Goal: Find specific page/section: Find specific page/section

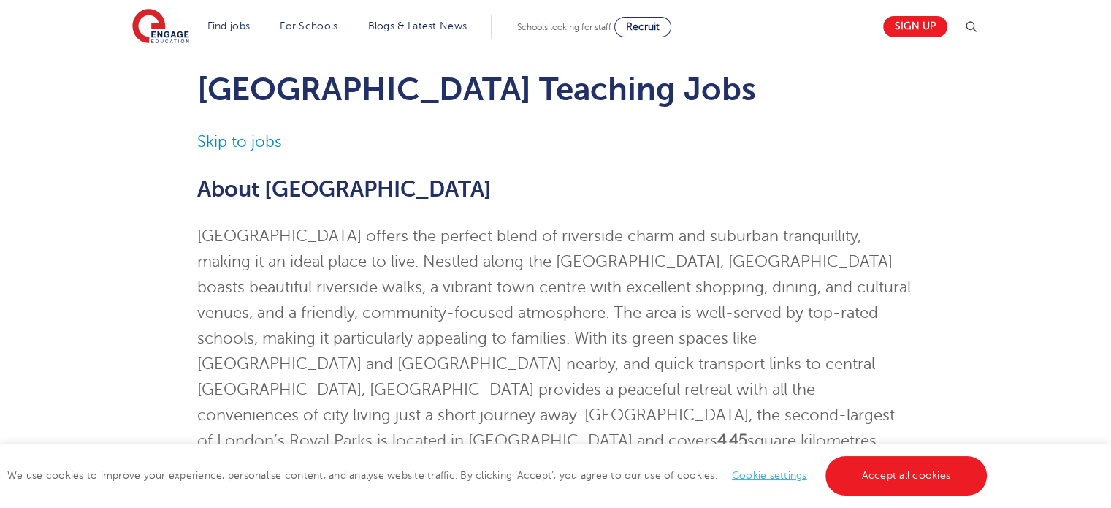
scroll to position [73, 0]
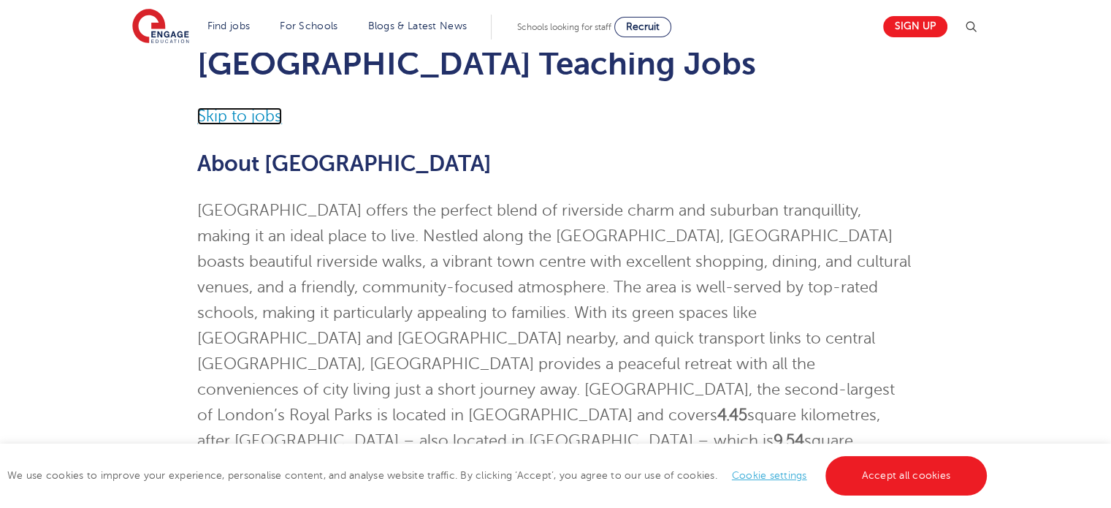
click at [235, 111] on link "Skip to jobs" at bounding box center [239, 116] width 85 height 18
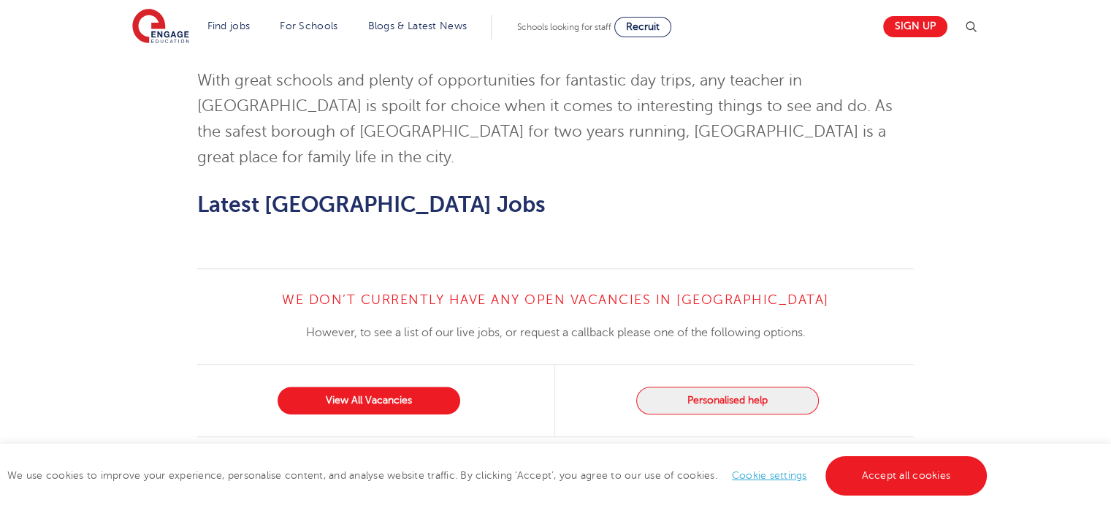
scroll to position [1350, 0]
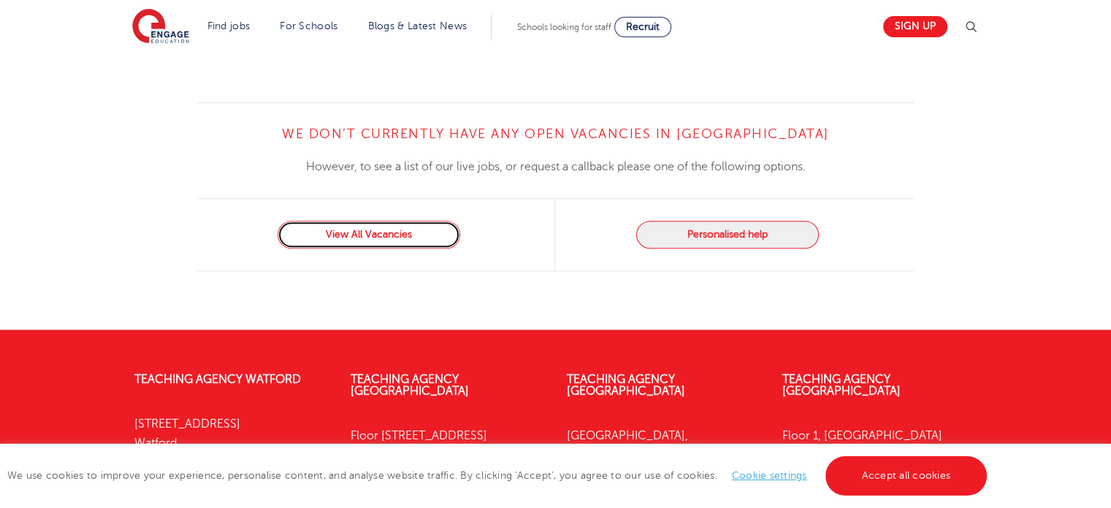
click at [397, 221] on link "View All Vacancies" at bounding box center [369, 235] width 183 height 28
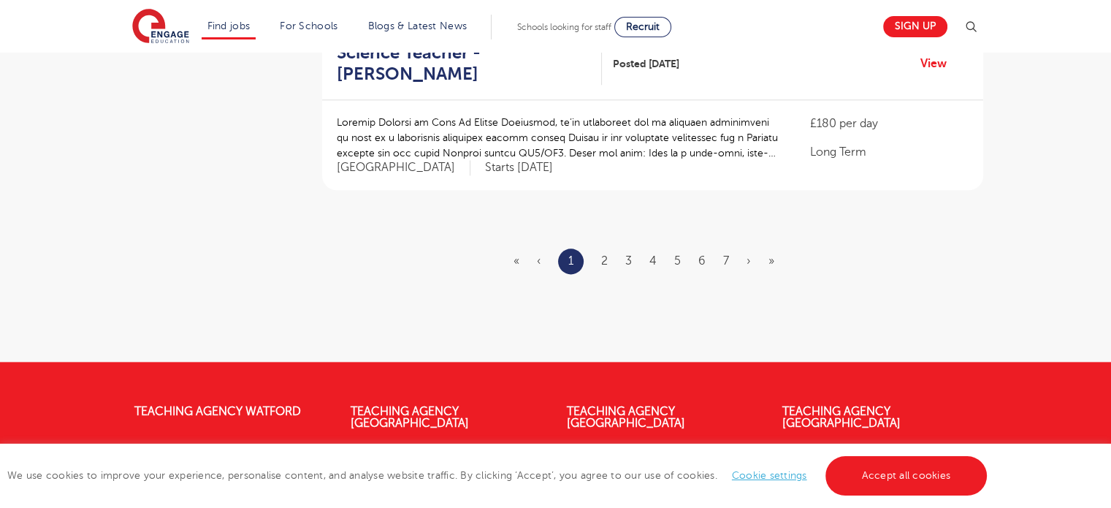
scroll to position [1900, 0]
